Goal: Complete application form

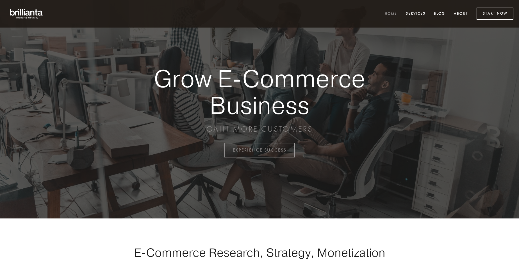
scroll to position [1472, 0]
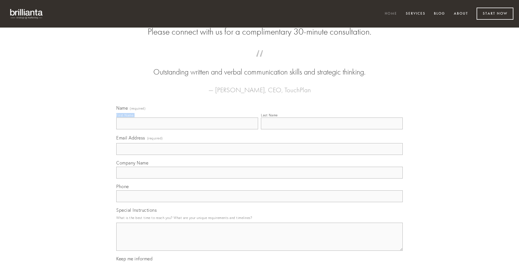
type input "[PERSON_NAME]"
click at [332, 129] on input "Last Name" at bounding box center [332, 123] width 142 height 12
type input "[PERSON_NAME]"
click at [260, 155] on input "Email Address (required)" at bounding box center [259, 149] width 286 height 12
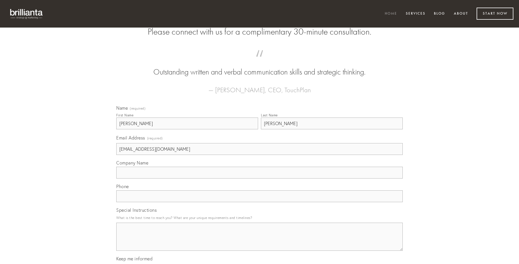
type input "[EMAIL_ADDRESS][DOMAIN_NAME]"
click at [260, 178] on input "Company Name" at bounding box center [259, 173] width 286 height 12
type input "cumque"
click at [260, 202] on input "text" at bounding box center [259, 196] width 286 height 12
click at [260, 242] on textarea "Special Instructions" at bounding box center [259, 236] width 286 height 28
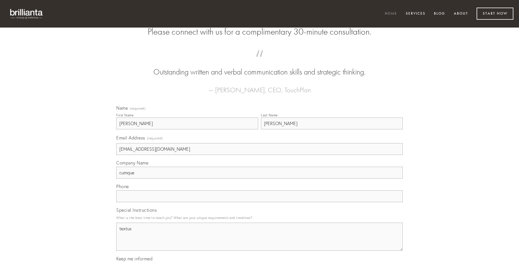
type textarea "textus"
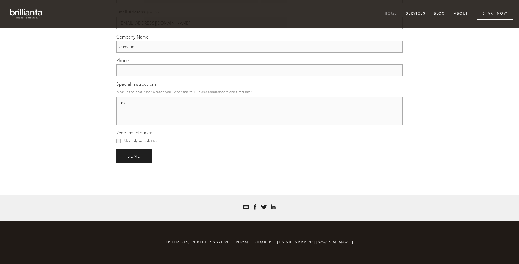
click at [135, 156] on span "send" at bounding box center [135, 156] width 14 height 5
